Goal: Task Accomplishment & Management: Manage account settings

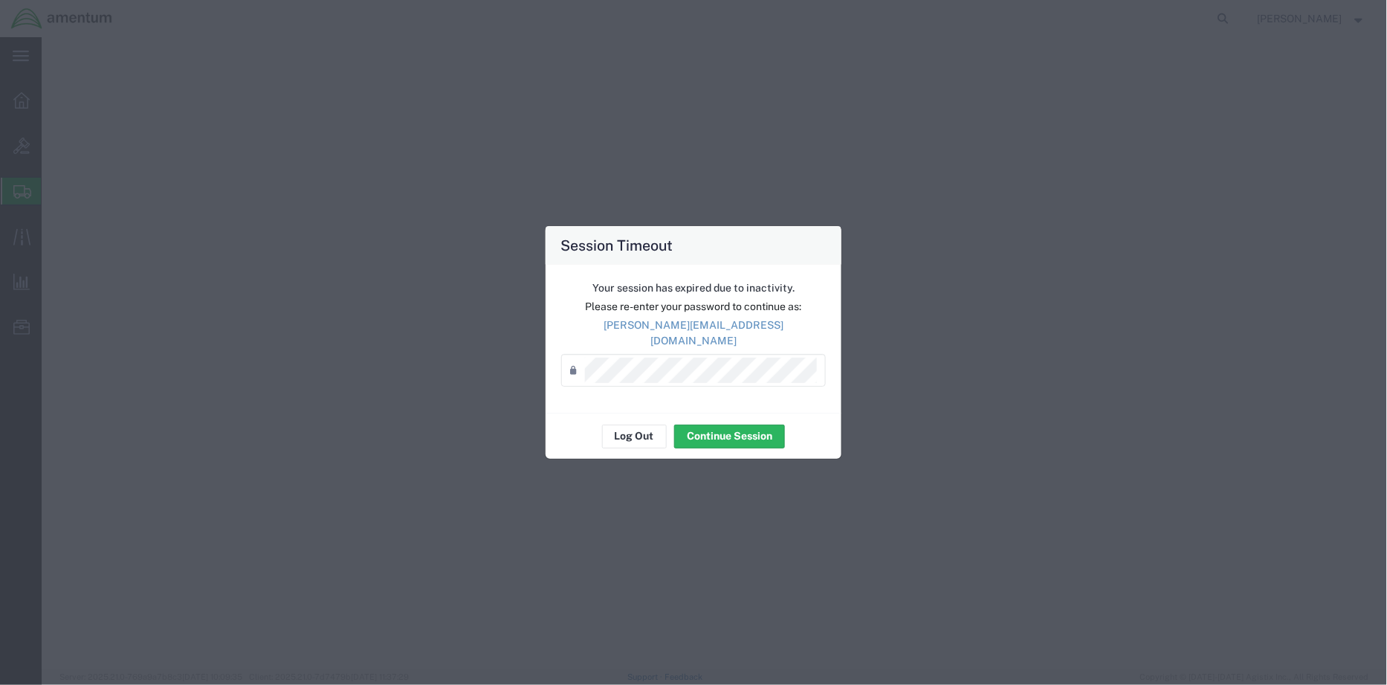
select select "PSNS"
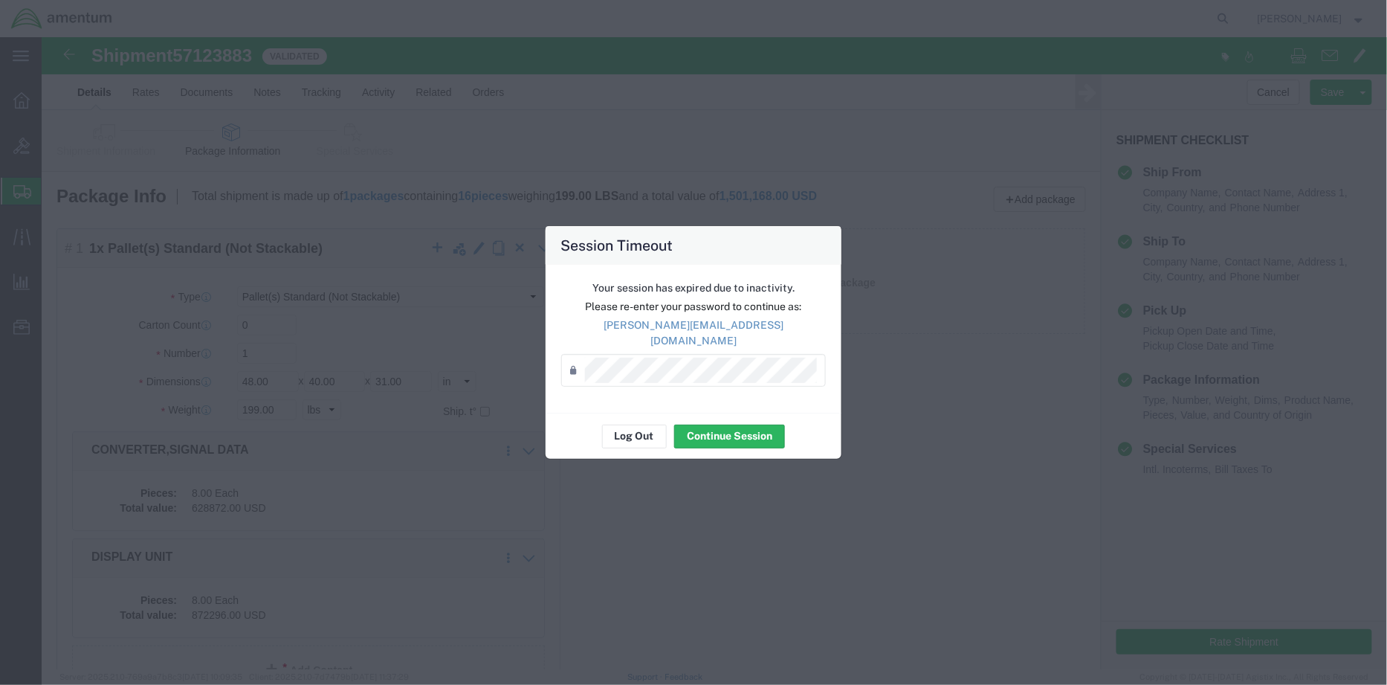
scroll to position [153, 0]
click at [633, 413] on div "Log Out Continue Session" at bounding box center [694, 436] width 296 height 47
click at [638, 429] on button "Log Out" at bounding box center [634, 436] width 65 height 24
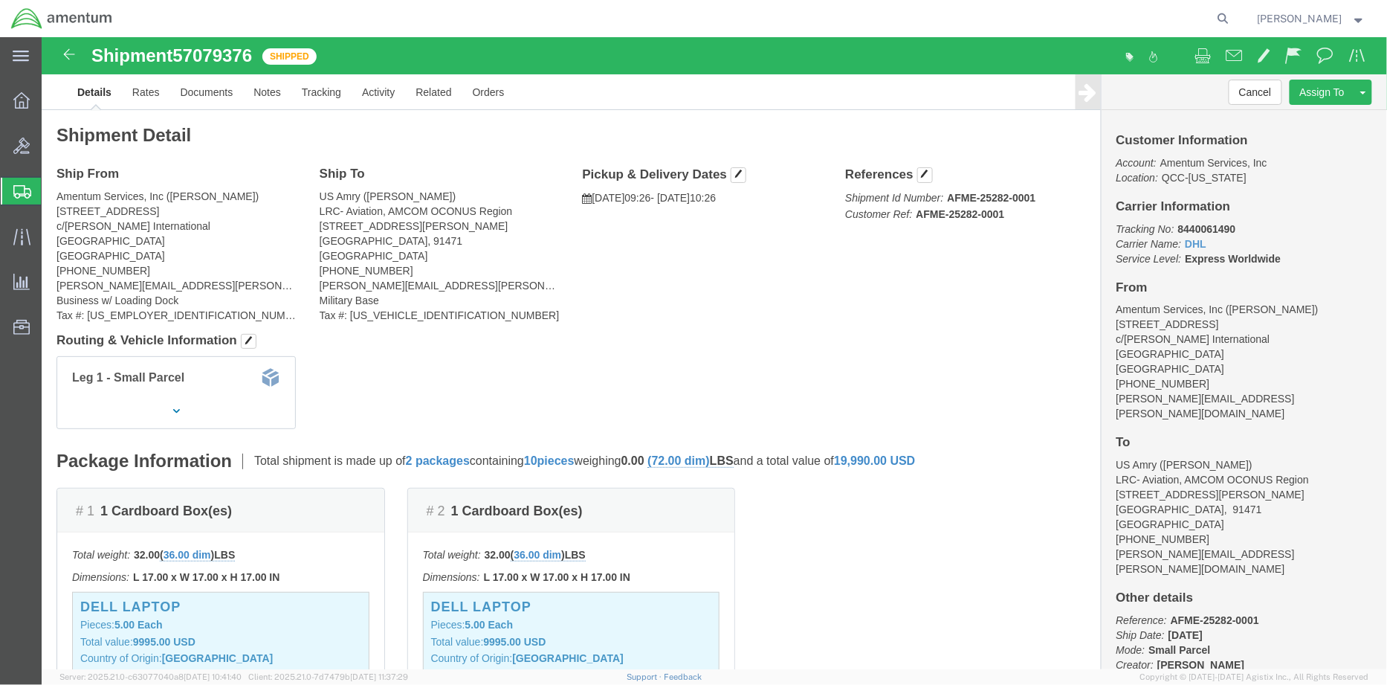
click at [0, 0] on span "Shipment Manager" at bounding box center [0, 0] width 0 height 0
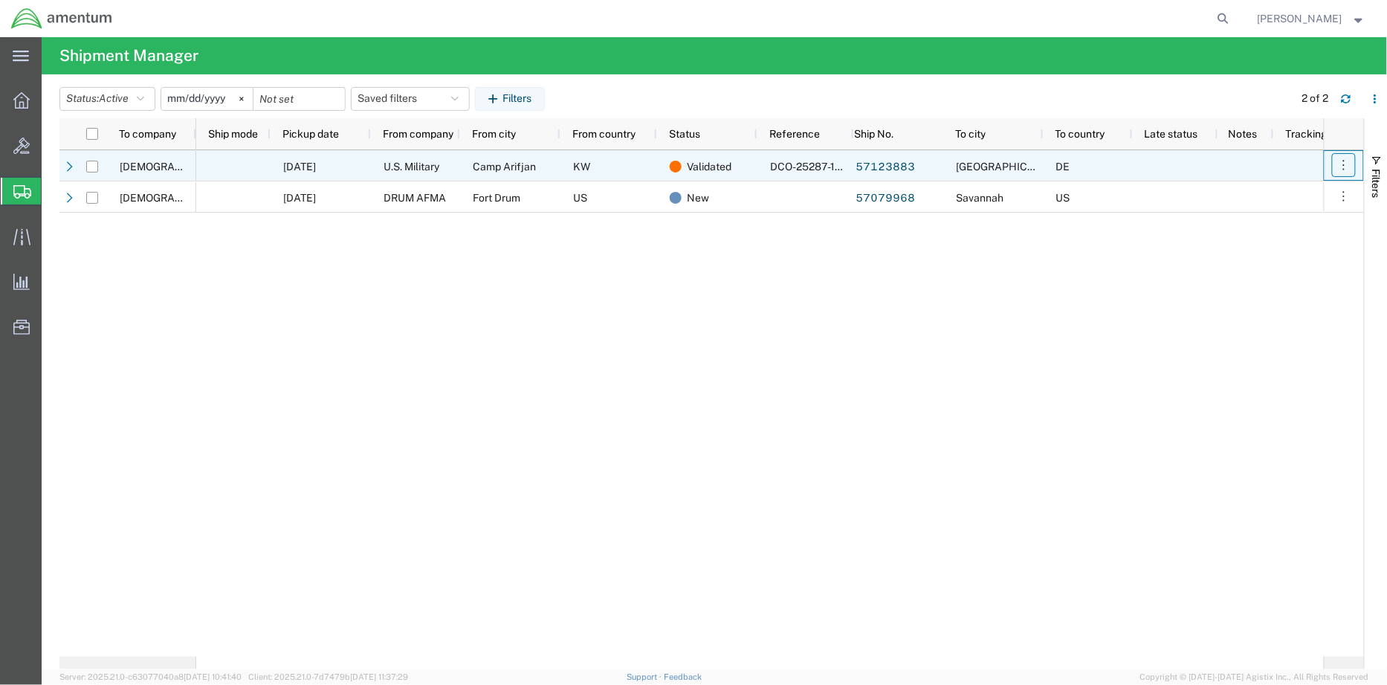
click at [1342, 161] on icon "button" at bounding box center [1343, 165] width 15 height 15
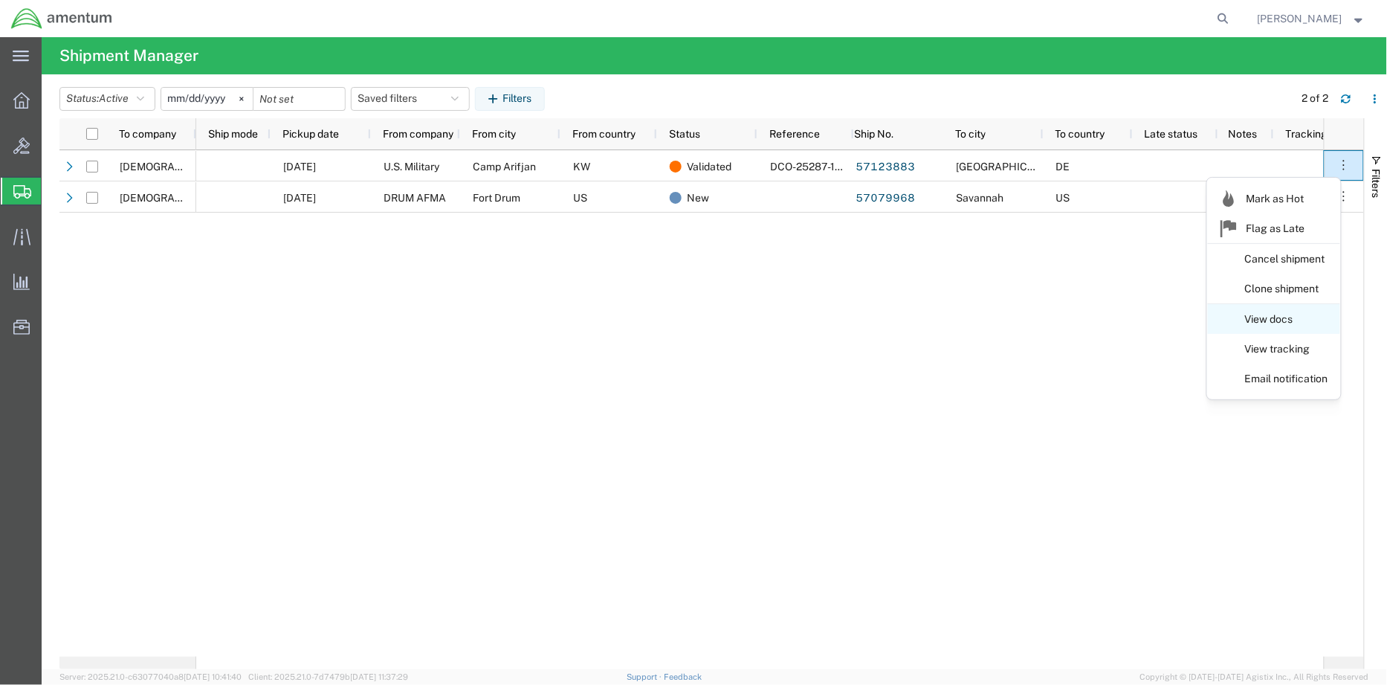
click at [1271, 326] on link "View docs" at bounding box center [1274, 319] width 132 height 27
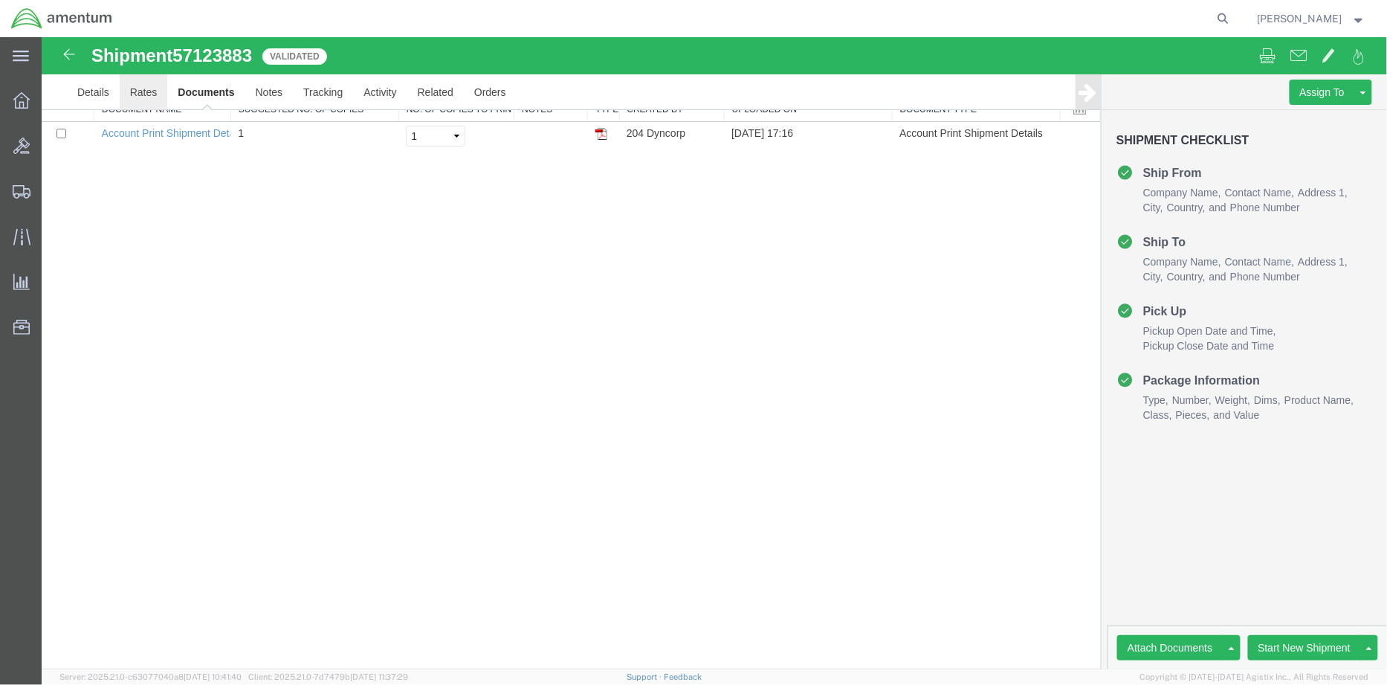
click at [148, 93] on link "Rates" at bounding box center [143, 92] width 48 height 36
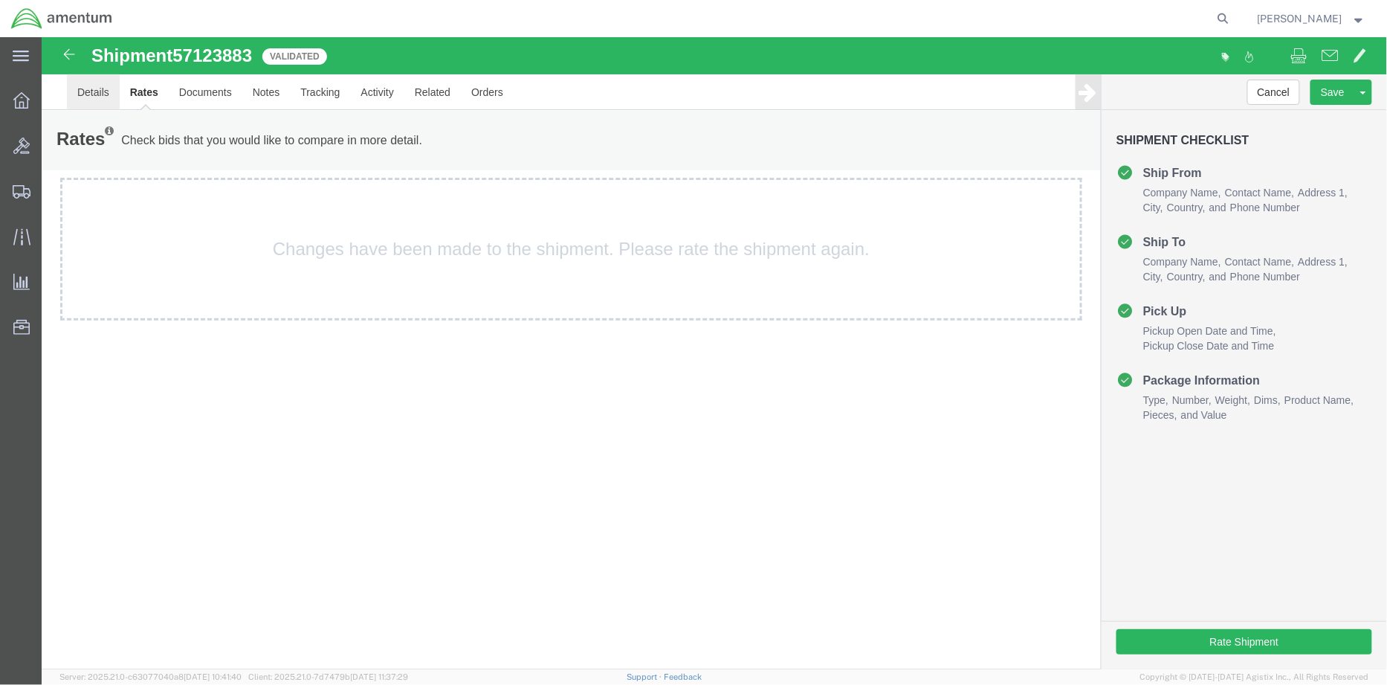
click at [89, 86] on link "Details" at bounding box center [92, 92] width 53 height 36
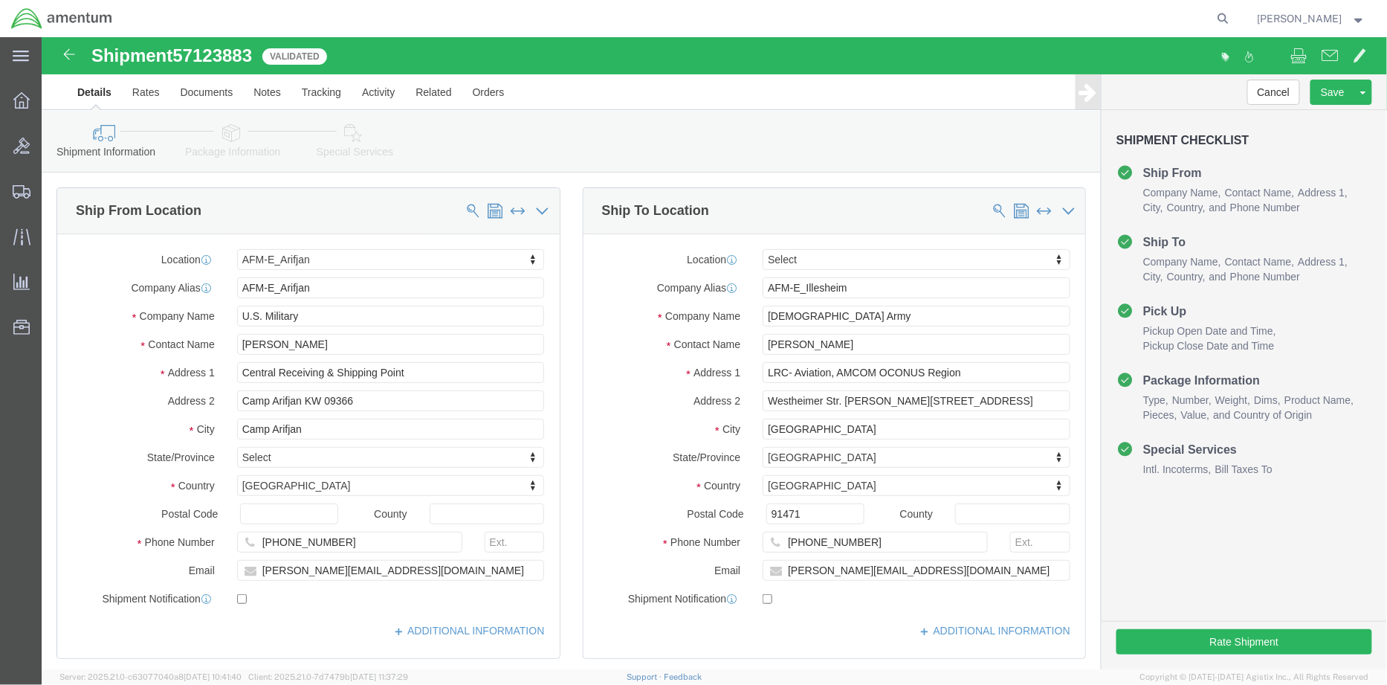
select select "58431"
select select
click link "ADDITIONAL INFORMATION"
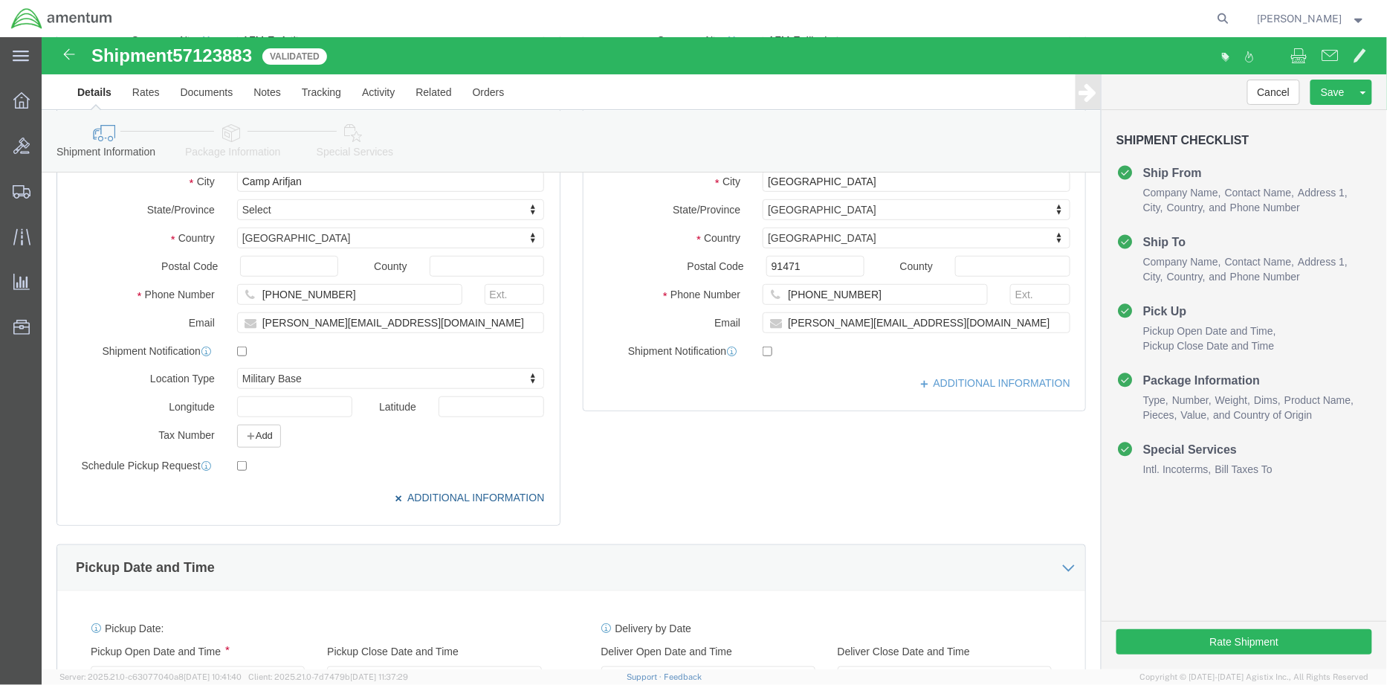
scroll to position [165, 0]
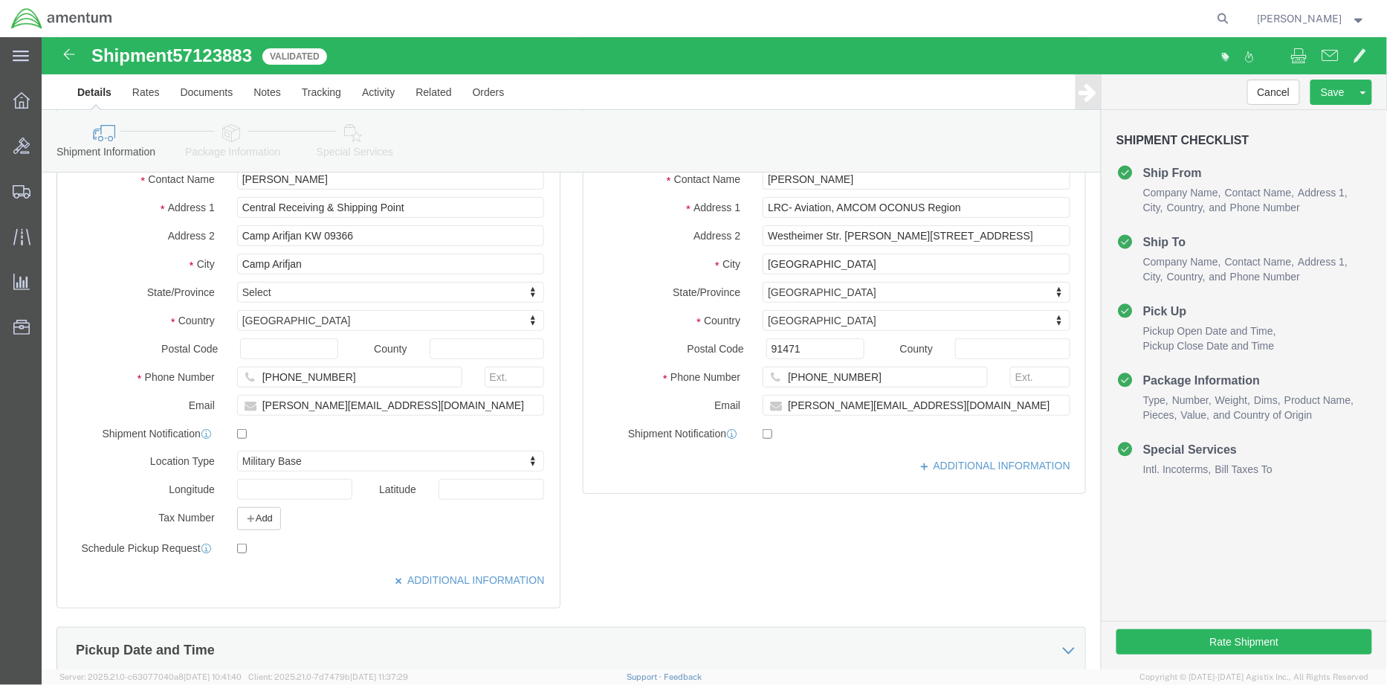
click div "Location My Profile Location [PHONE_NUMBER] [PHONE_NUMBER] [PHONE_NUMBER] [PHON…"
click link "ADDITIONAL INFORMATION"
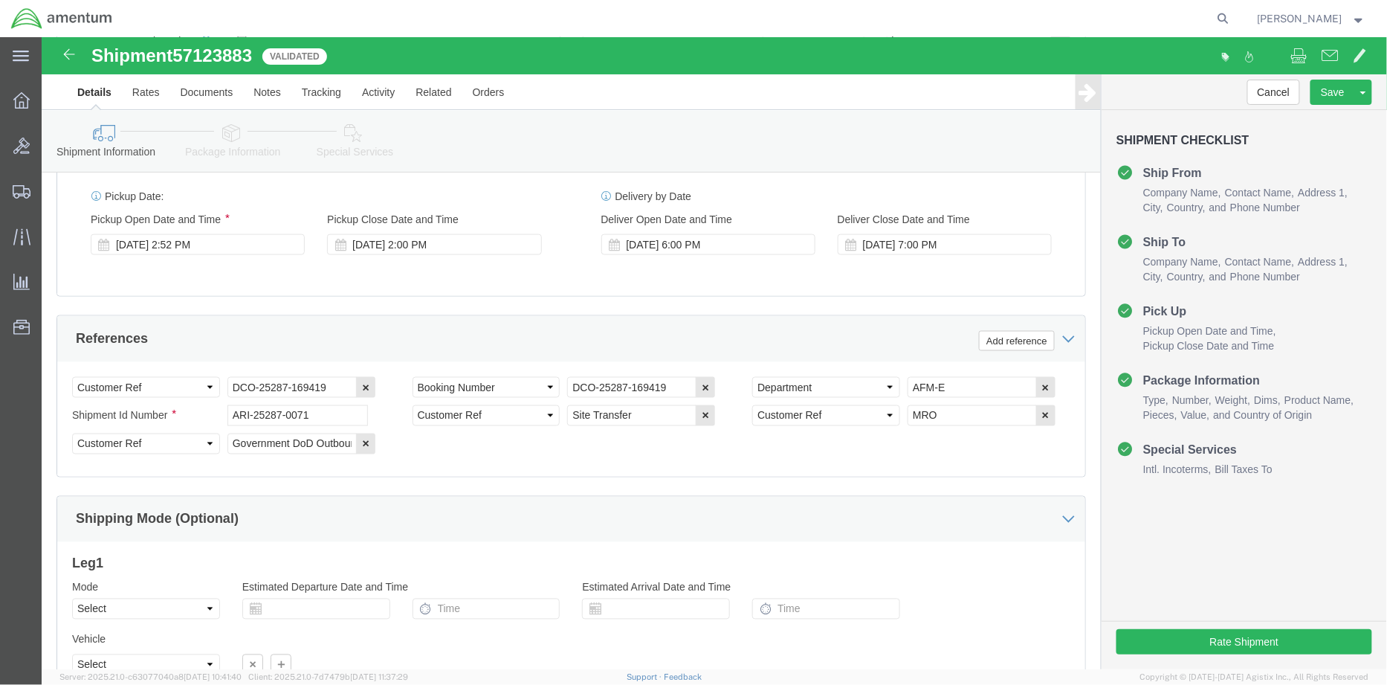
scroll to position [821, 0]
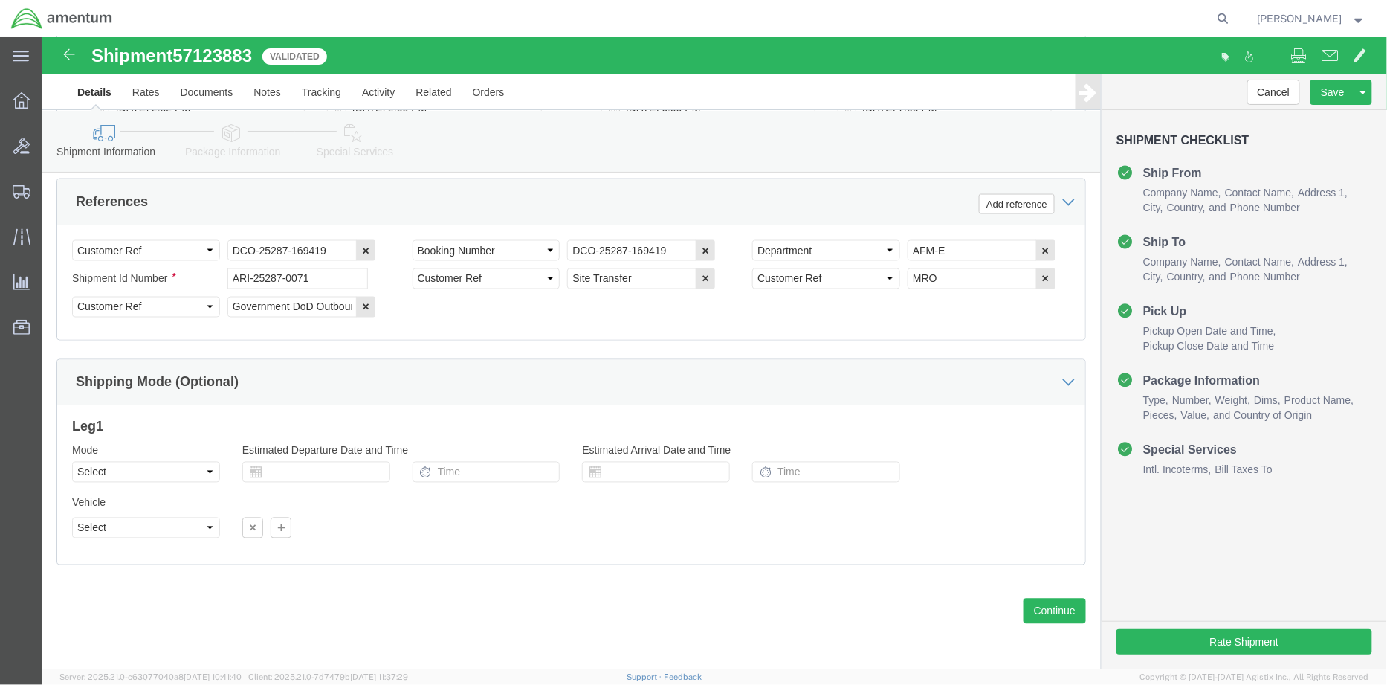
click icon
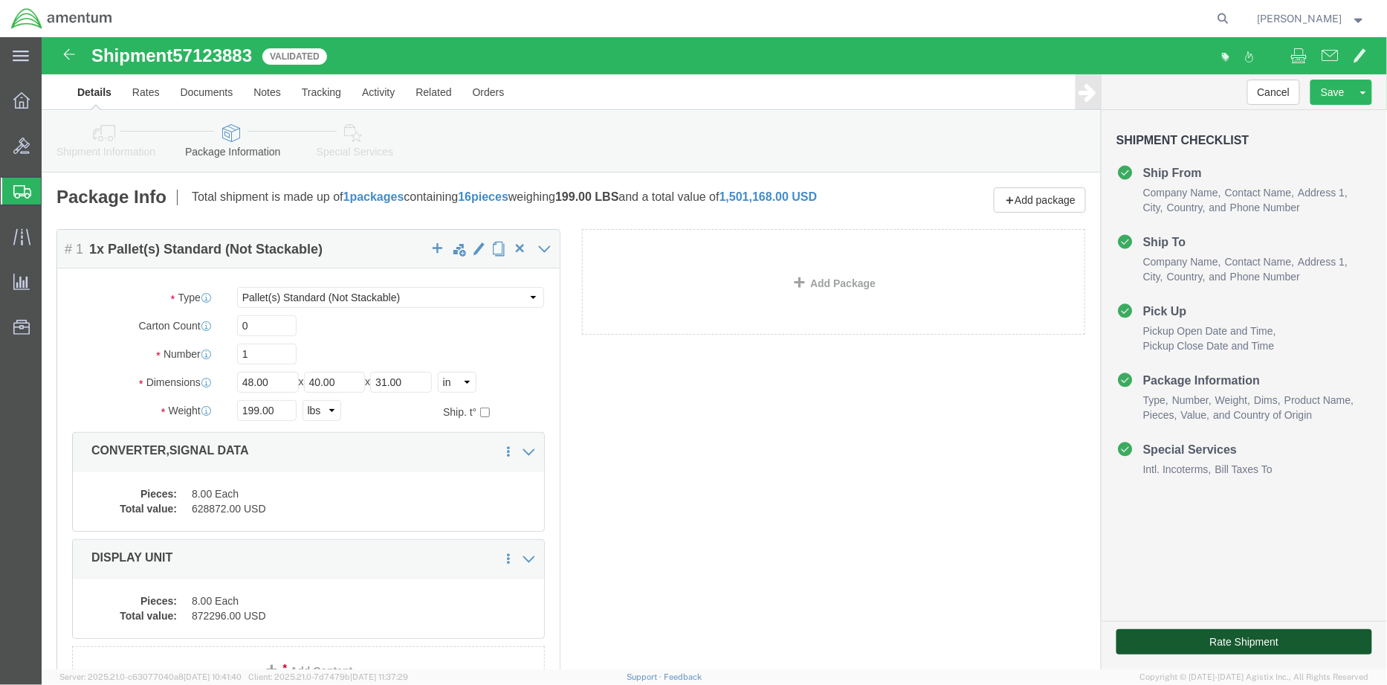
click button "Rate Shipment"
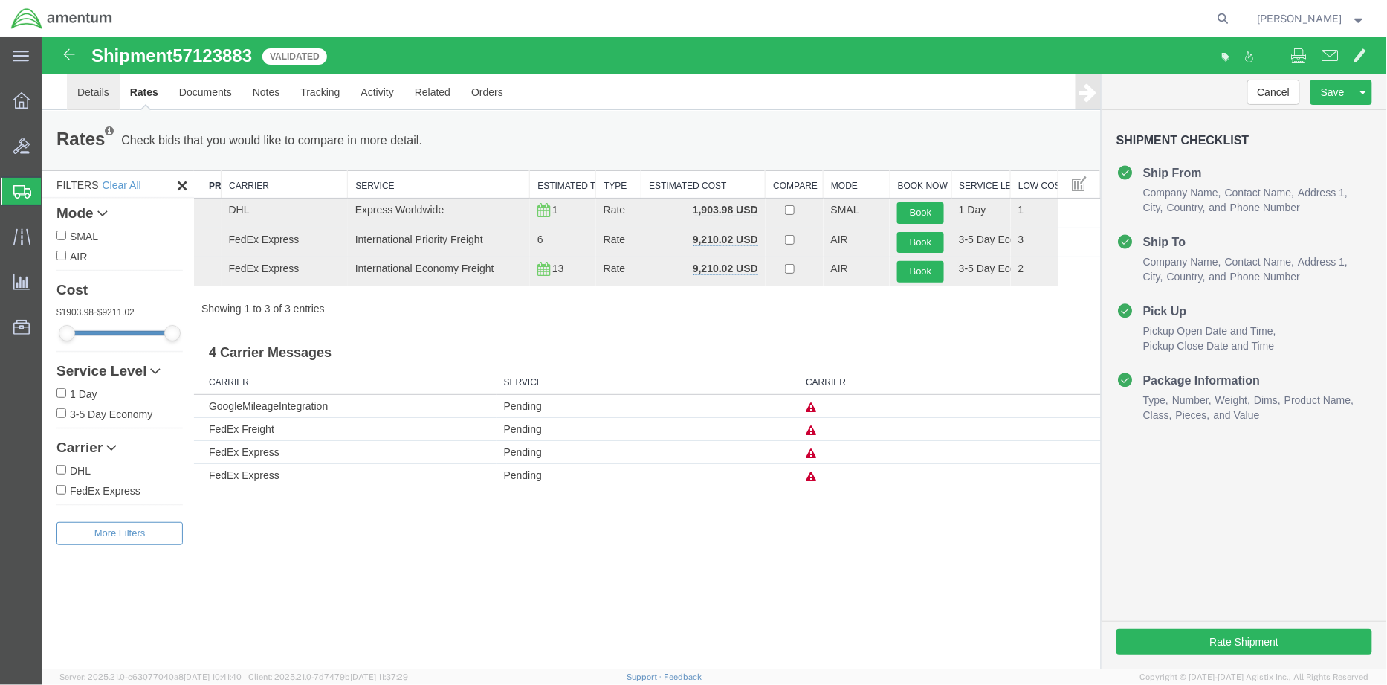
click at [98, 91] on link "Details" at bounding box center [92, 92] width 53 height 36
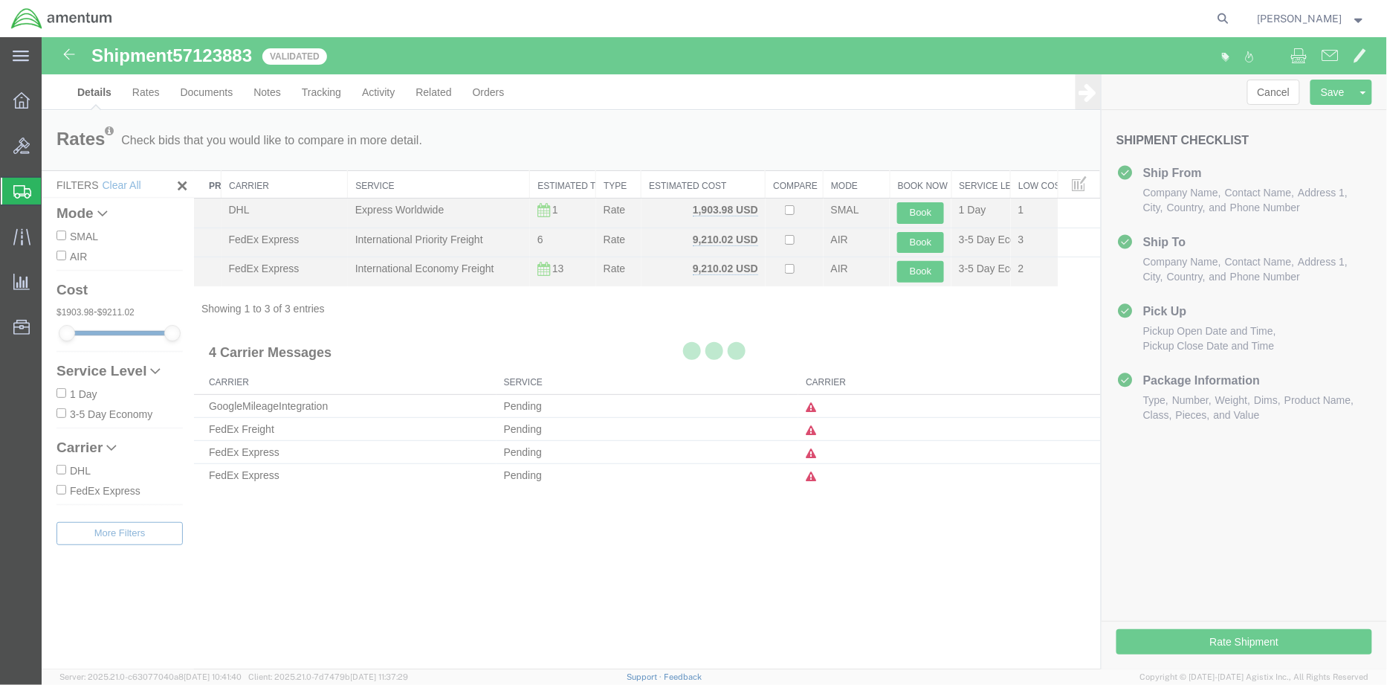
select select "58431"
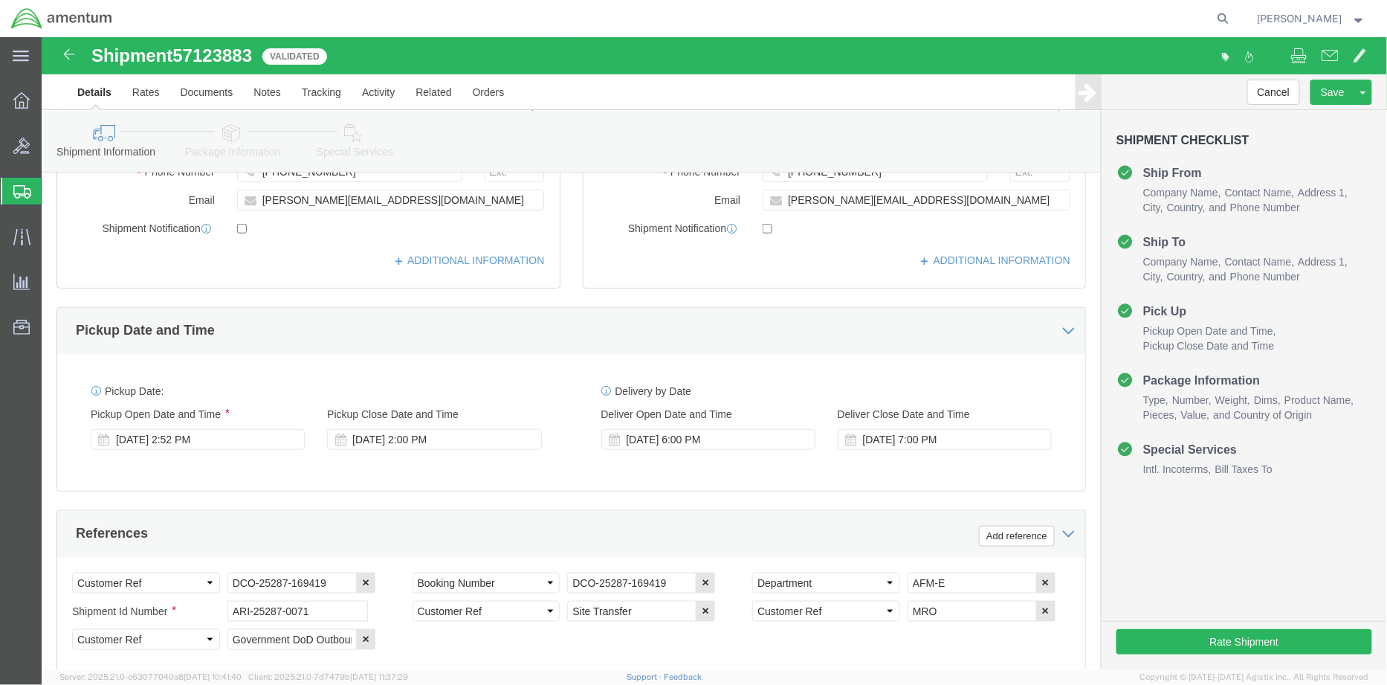
scroll to position [541, 0]
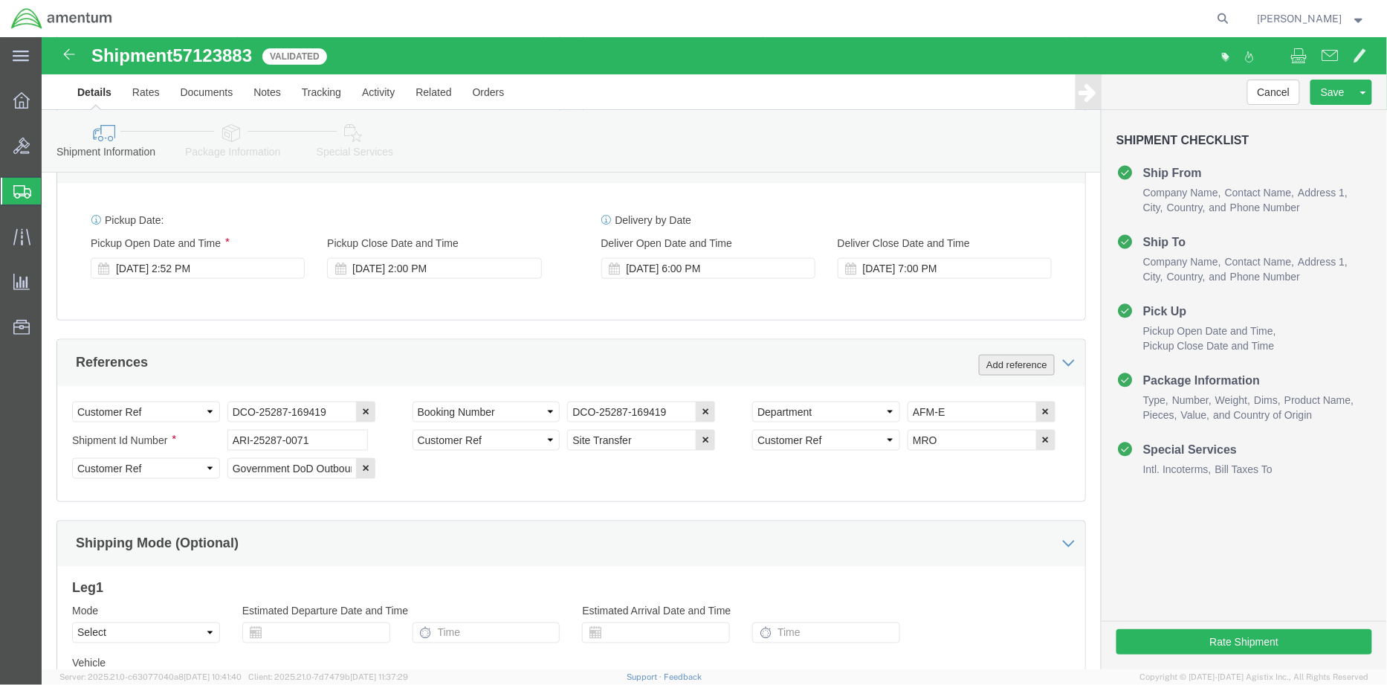
click button "Add reference"
click select "Select Account Type Activity ID Airline Appointment Number ASN Batch Request # …"
select select "PROJNUM"
click select "Select Account Type Activity ID Airline Appointment Number ASN Batch Request # …"
click input "text"
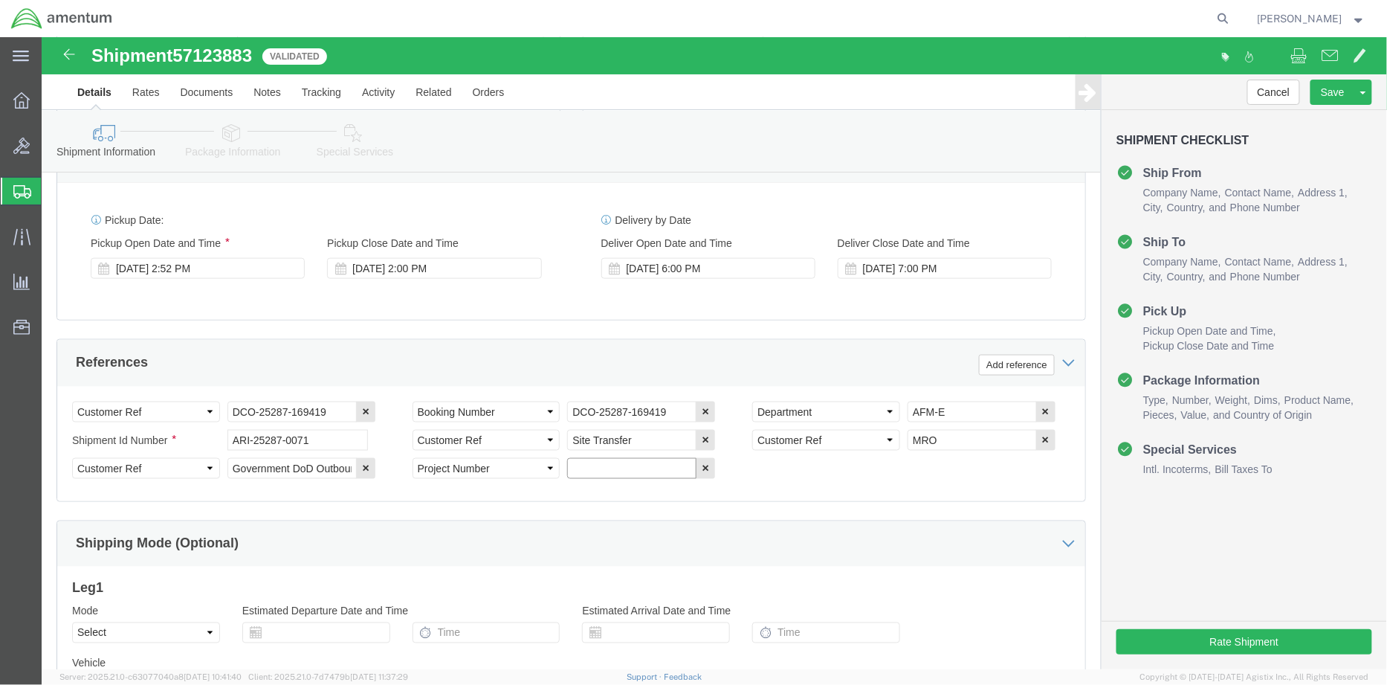
paste input "4998.R.1531.AA.AV.03.KUWB.00"
type input "4998.R.1531.AA.AV.03.KUWB.00"
click button "Save"
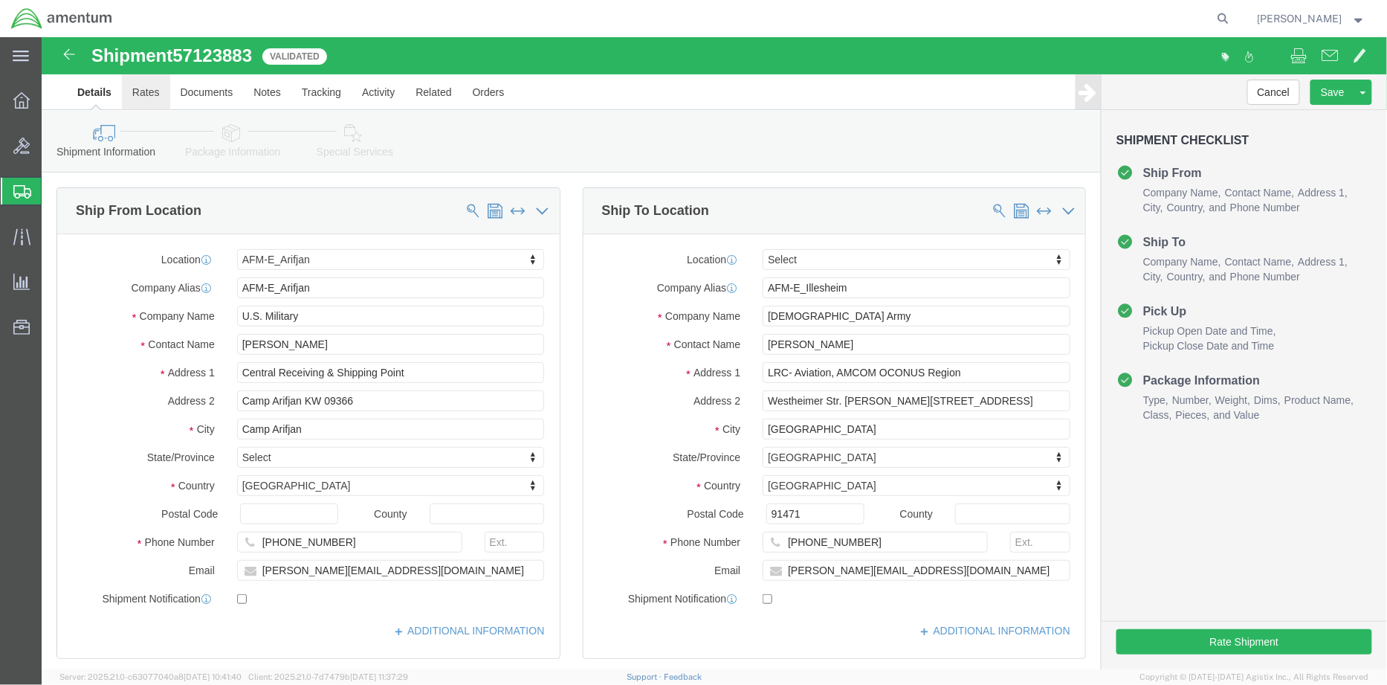
click link "Rates"
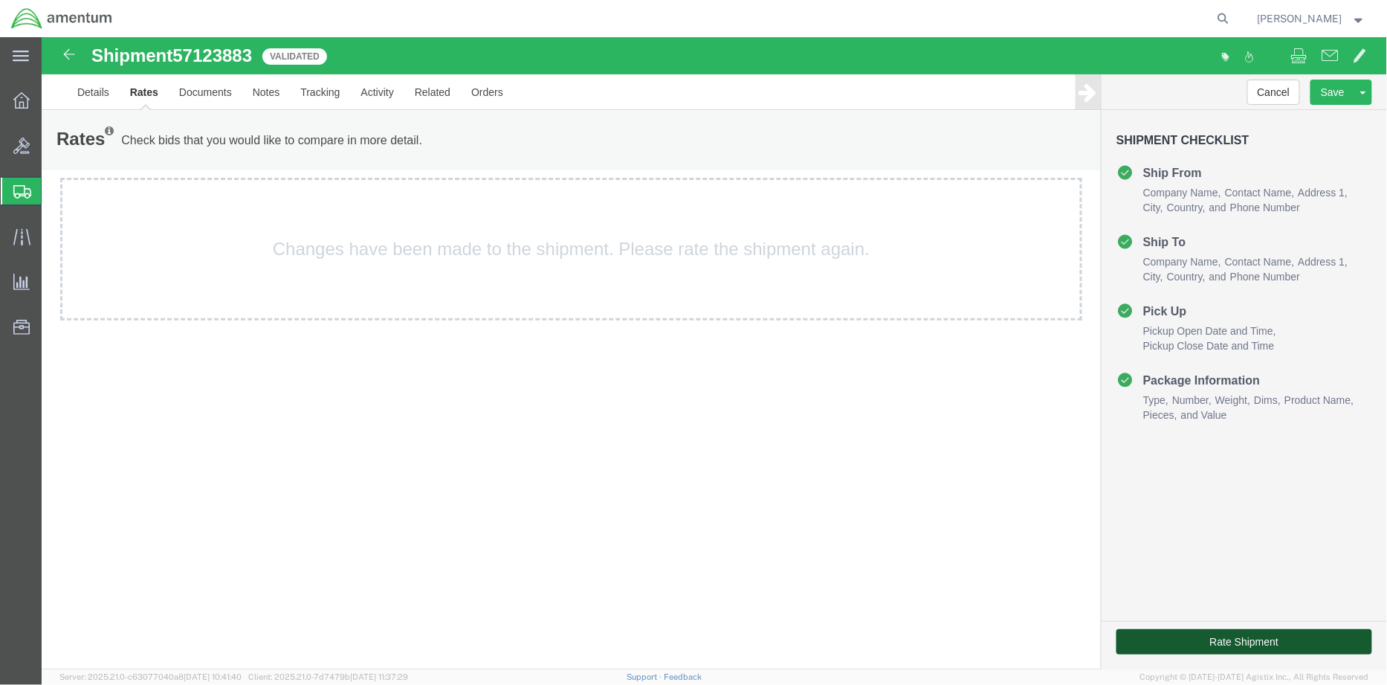
click at [1224, 635] on button "Rate Shipment" at bounding box center [1244, 640] width 256 height 25
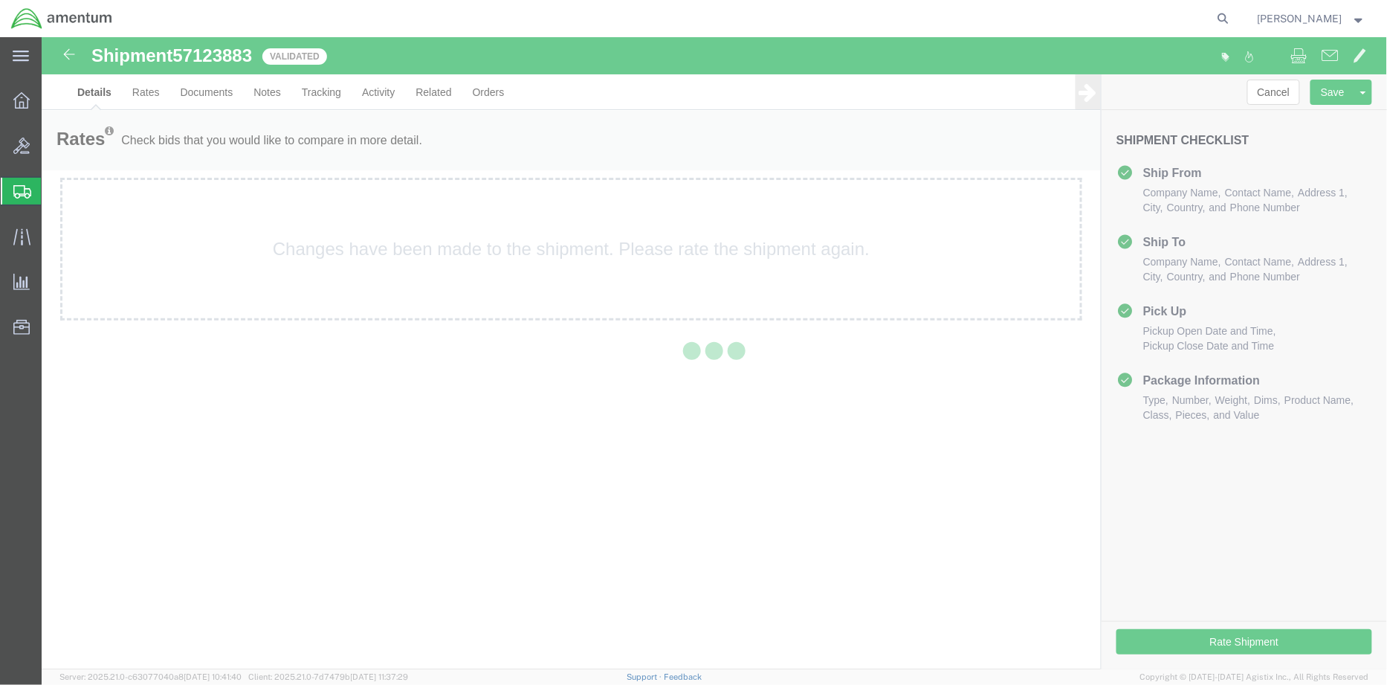
select select "58431"
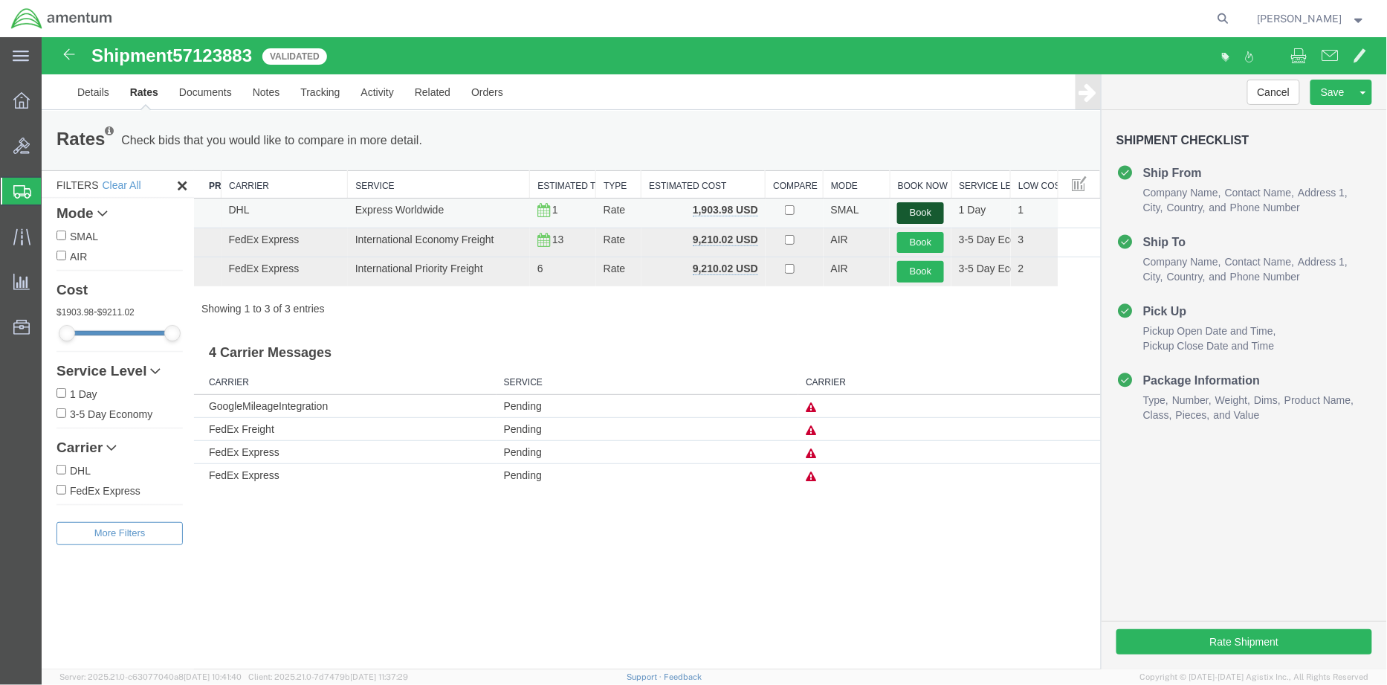
click at [915, 213] on button "Book" at bounding box center [919, 212] width 47 height 22
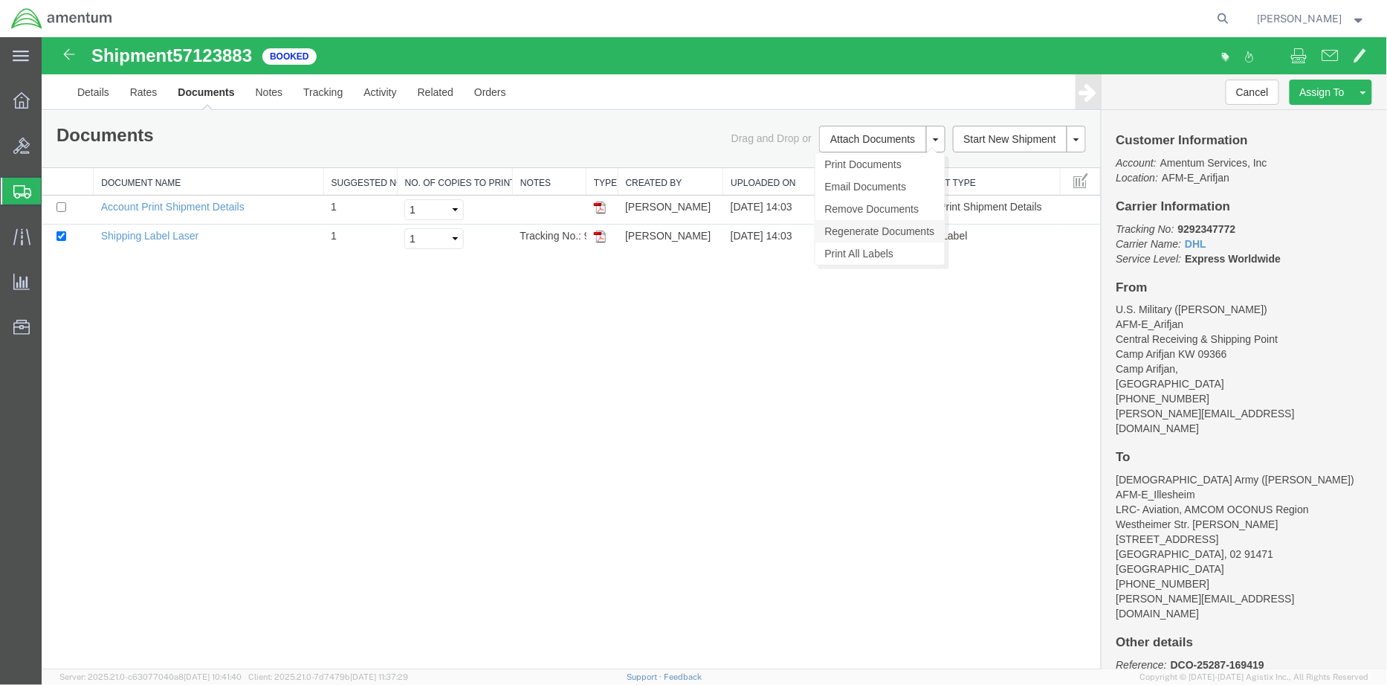
click at [880, 227] on link "Regenerate Documents" at bounding box center [879, 230] width 129 height 22
click at [88, 97] on link "Details" at bounding box center [92, 92] width 53 height 36
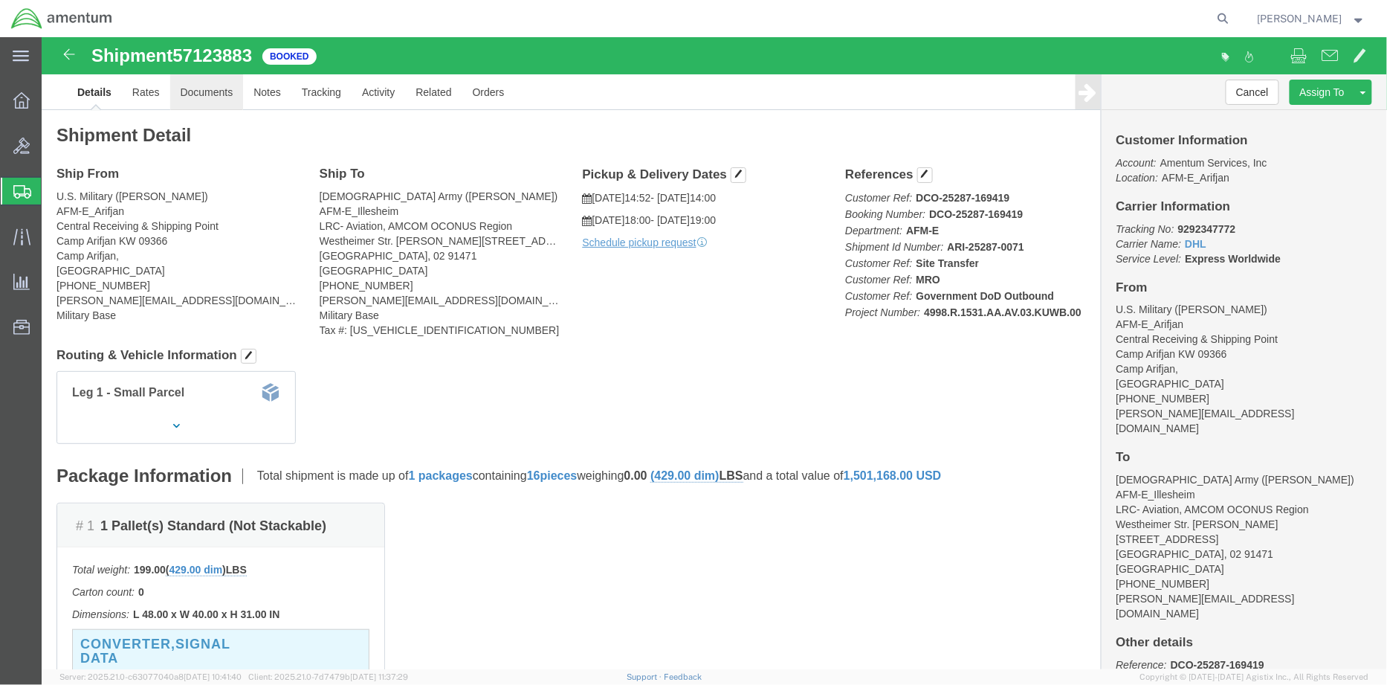
click link "Documents"
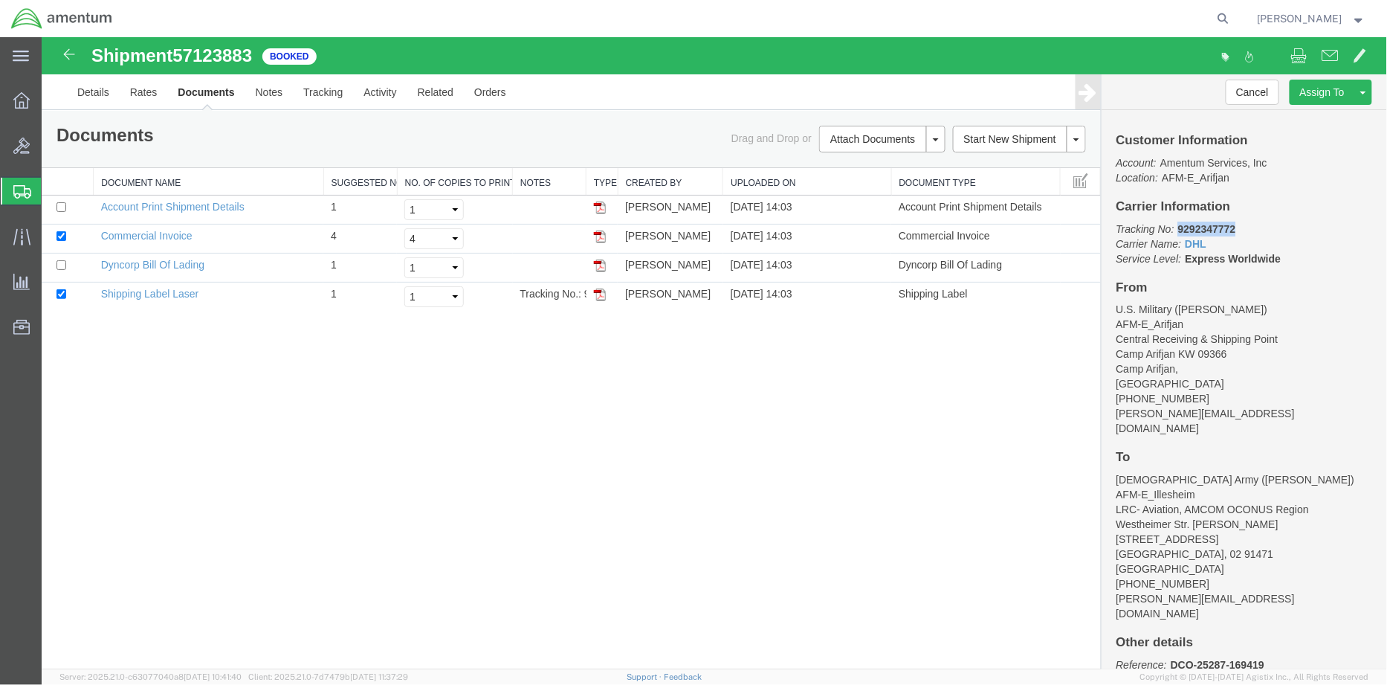
drag, startPoint x: 1244, startPoint y: 227, endPoint x: 1179, endPoint y: 227, distance: 65.4
click at [1179, 227] on p "Tracking No: 9292347772 Carrier Name: DHL DHL Service Level: Express Worldwide" at bounding box center [1244, 243] width 256 height 45
copy b "9292347772"
click at [160, 290] on link "Shipping Label Laser" at bounding box center [149, 293] width 98 height 12
drag, startPoint x: 178, startPoint y: 267, endPoint x: 238, endPoint y: 293, distance: 65.6
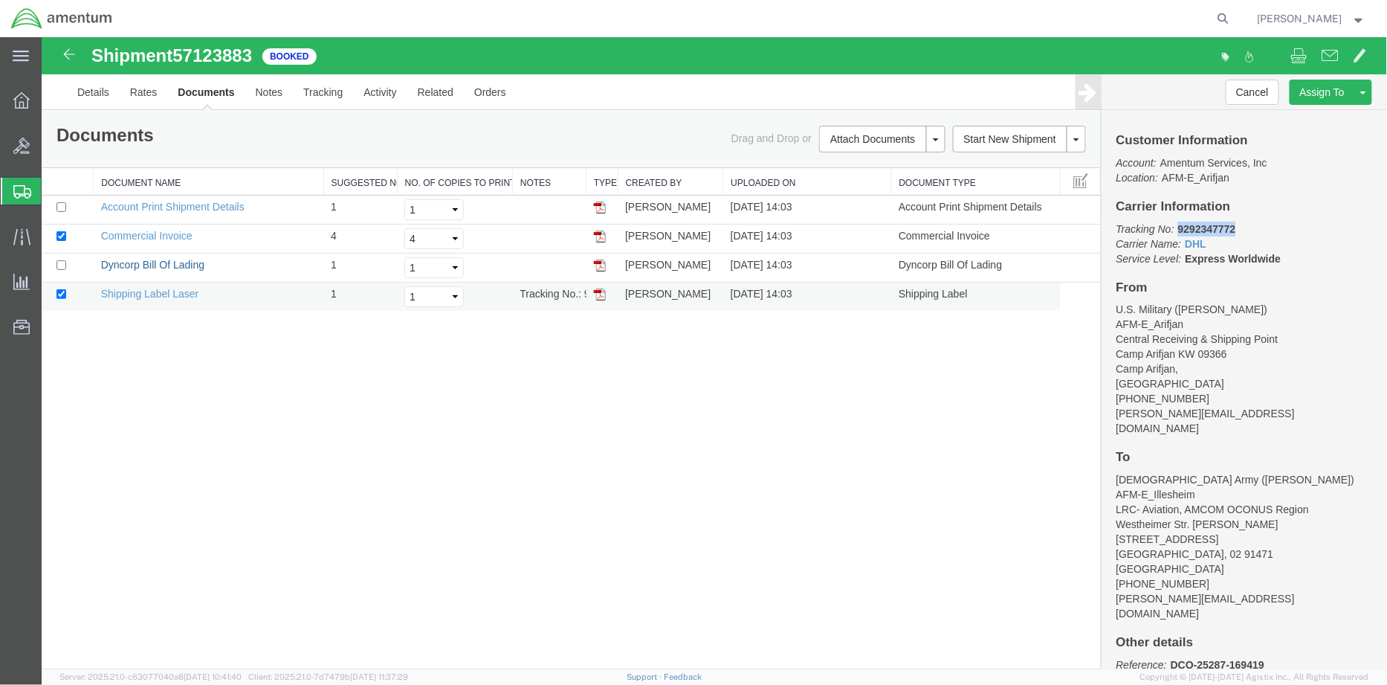
click at [178, 267] on link "Dyncorp Bill Of Lading" at bounding box center [151, 264] width 103 height 12
click at [102, 91] on link "Details" at bounding box center [92, 92] width 53 height 36
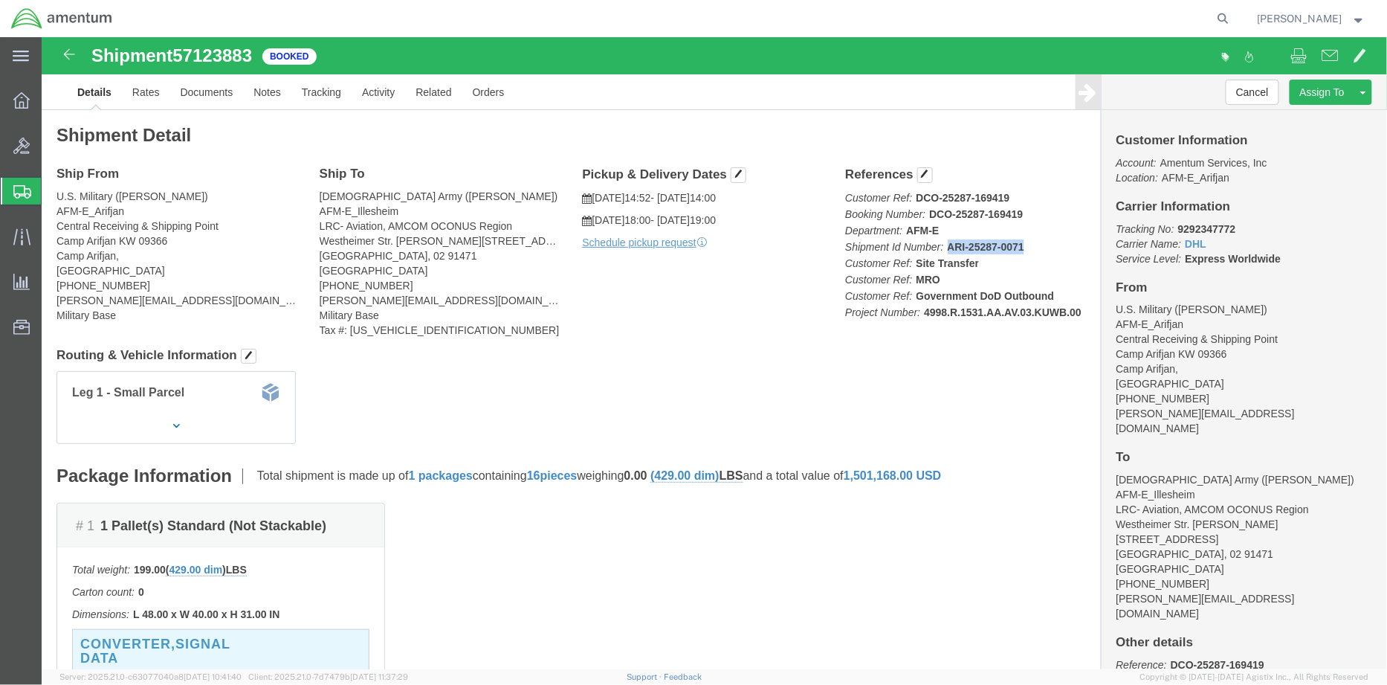
drag, startPoint x: 899, startPoint y: 211, endPoint x: 977, endPoint y: 213, distance: 77.3
click b "ARI-25287-0071"
copy b "ARI-25287-0071"
drag, startPoint x: 881, startPoint y: 278, endPoint x: 948, endPoint y: 276, distance: 66.9
click b "4998.R.1531.AA.AV.03.KUWB.00"
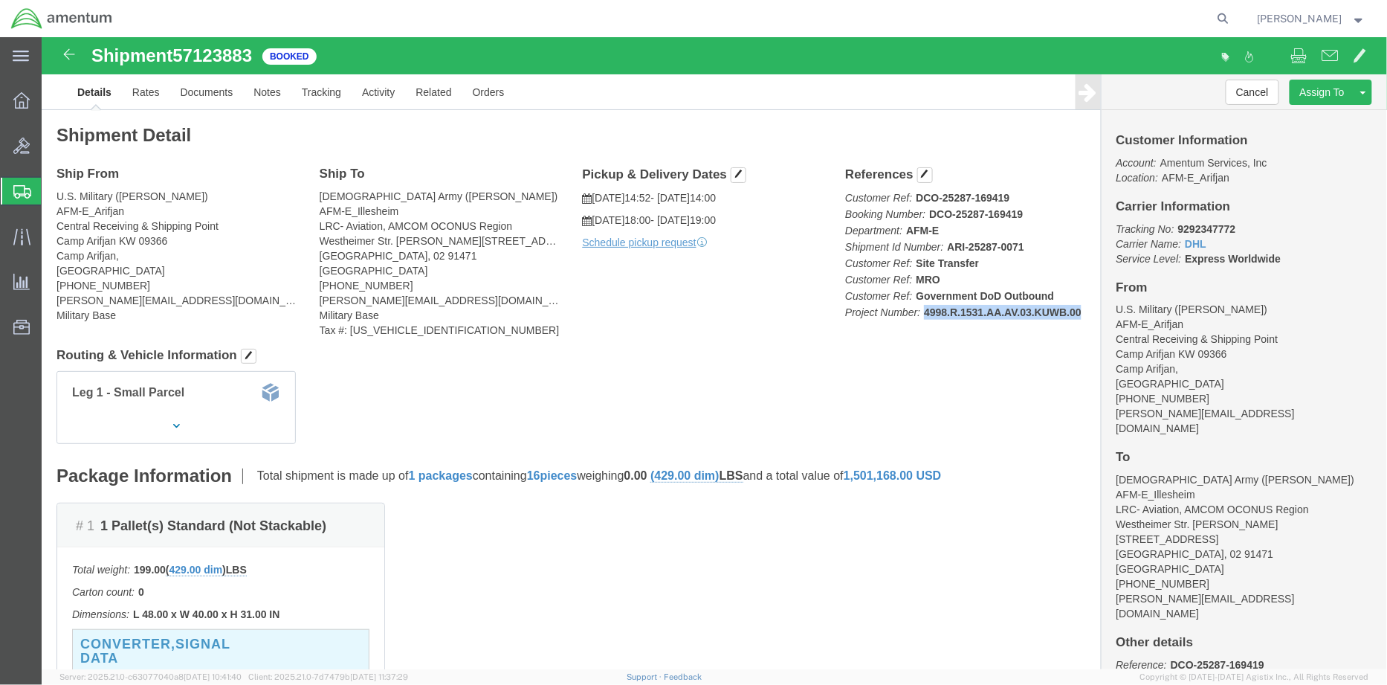
drag, startPoint x: 876, startPoint y: 280, endPoint x: 1035, endPoint y: 279, distance: 159.1
click p "Customer Ref: DCO-25287-169419 Booking Number: DCO-25287-169419 Department: AFM…"
drag, startPoint x: 1018, startPoint y: 279, endPoint x: 1034, endPoint y: 284, distance: 16.2
click p "Customer Ref: DCO-25287-169419 Booking Number: DCO-25287-169419 Department: AFM…"
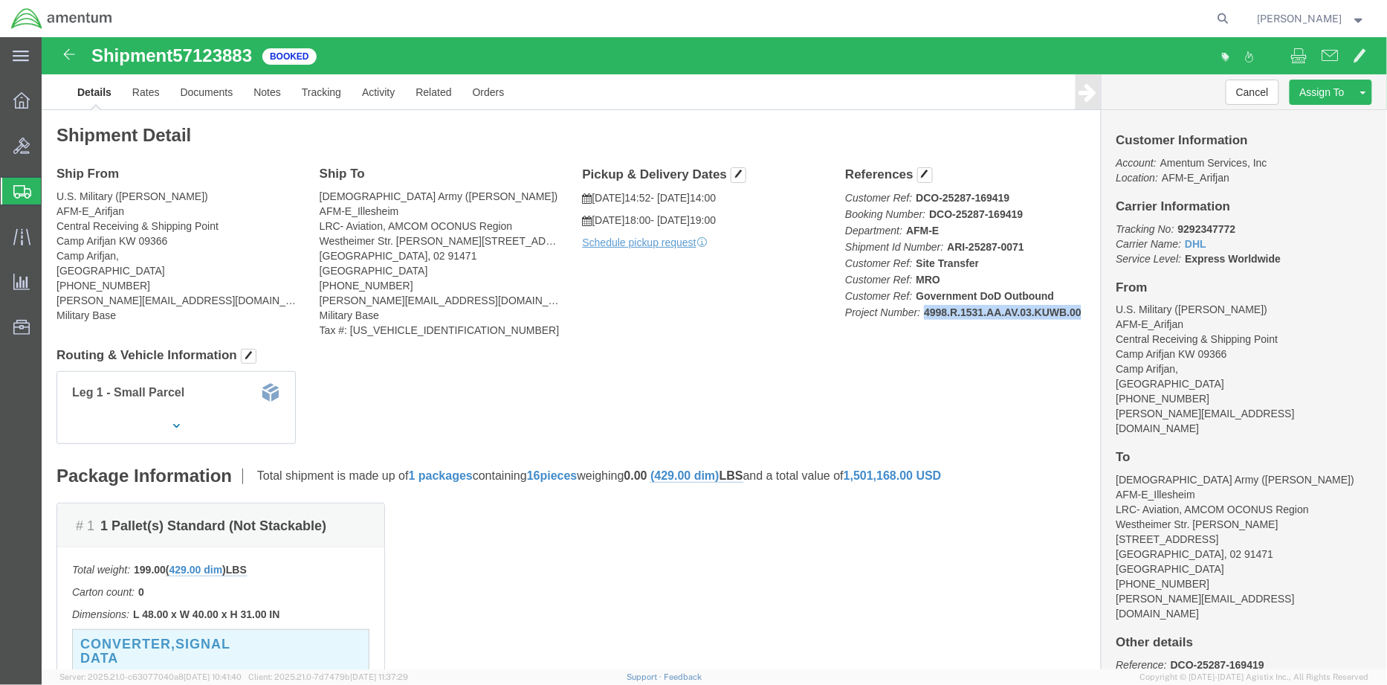
copy b "4998.R.1531.AA.AV.03.KUWB.00"
drag, startPoint x: 213, startPoint y: 10, endPoint x: 140, endPoint y: 19, distance: 74.1
click span "57123883"
copy span "57123883"
click p "Customer Ref: DCO-25287-169419 Booking Number: DCO-25287-169419 Department: AFM…"
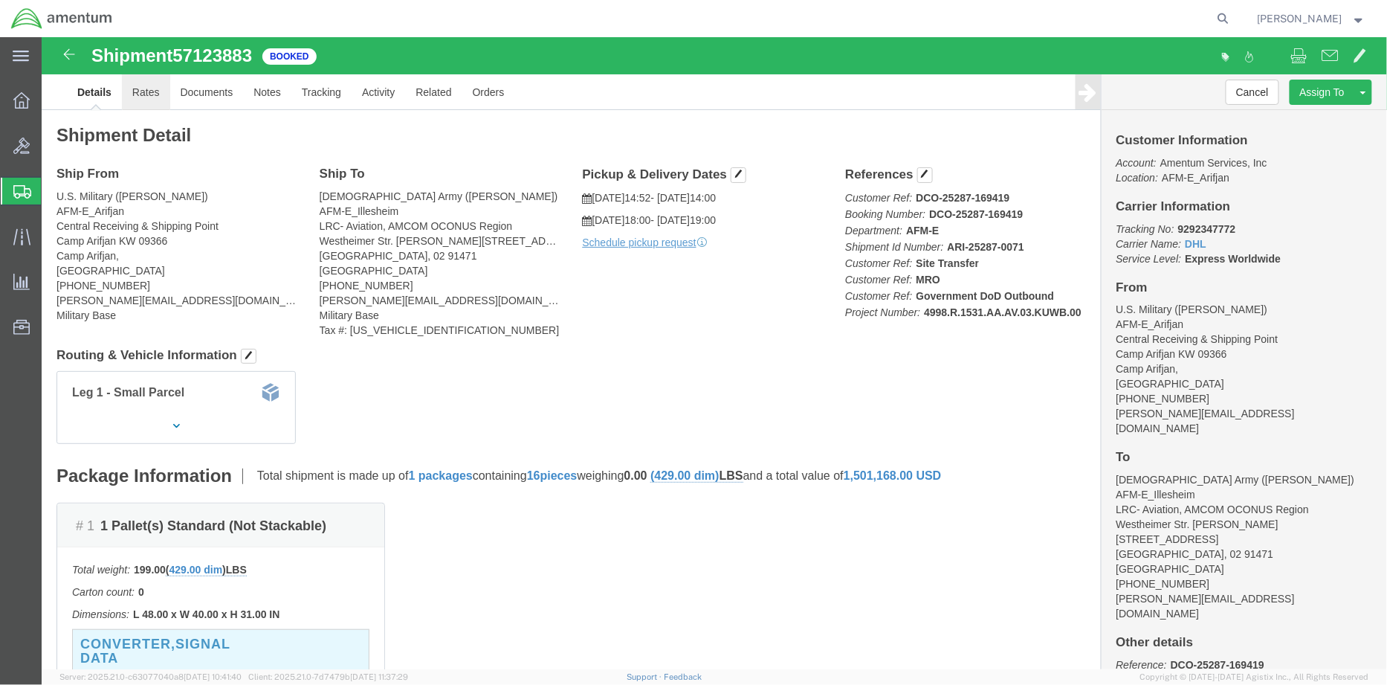
click link "Rates"
